Goal: Information Seeking & Learning: Learn about a topic

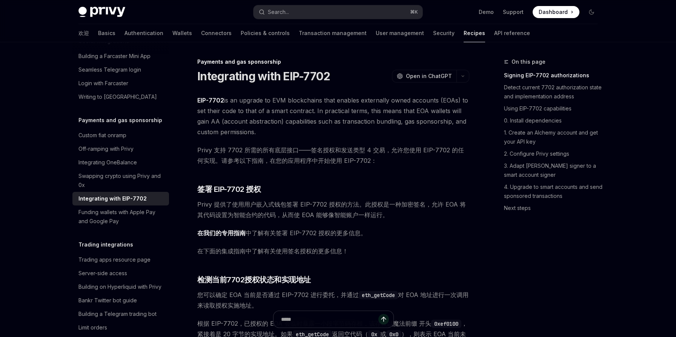
scroll to position [514, 0]
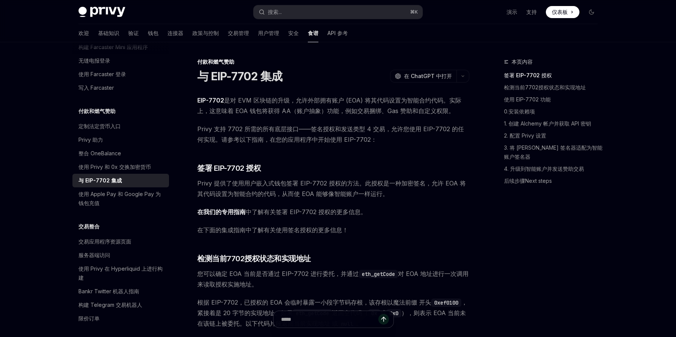
click at [571, 247] on div "本页内容 签署 EIP-7702 授权 检测当前7702授权状态和实现地址 使用 EIP-7702 功能 0.安装依赖项 1. 创建 Alchemy 帐户并获…" at bounding box center [546, 197] width 115 height 280
click at [581, 221] on div "本页内容 签署 EIP-7702 授权 检测当前7702授权状态和实现地址 使用 EIP-7702 功能 0.安装依赖项 1. 创建 Alchemy 帐户并获…" at bounding box center [546, 197] width 115 height 280
